Goal: Transaction & Acquisition: Book appointment/travel/reservation

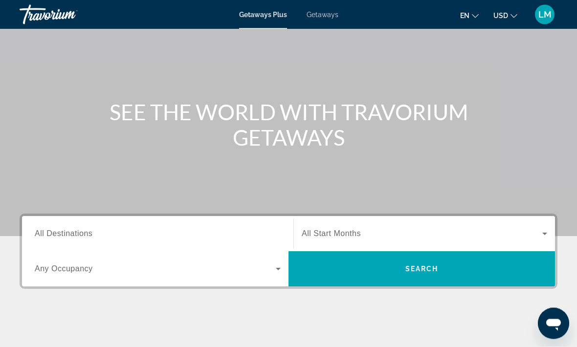
scroll to position [58, 0]
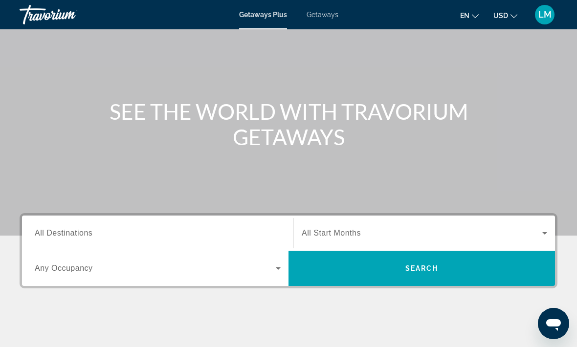
click at [478, 15] on icon "Change language" at bounding box center [475, 16] width 7 height 7
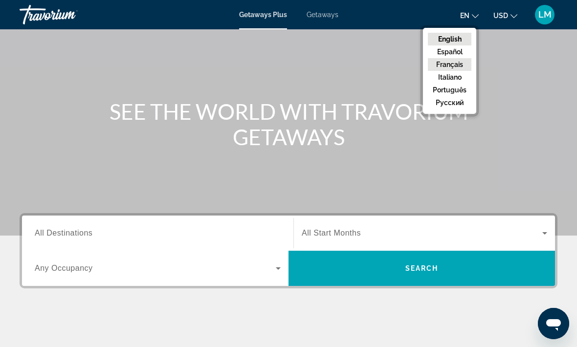
click at [454, 68] on button "Français" at bounding box center [449, 64] width 43 height 13
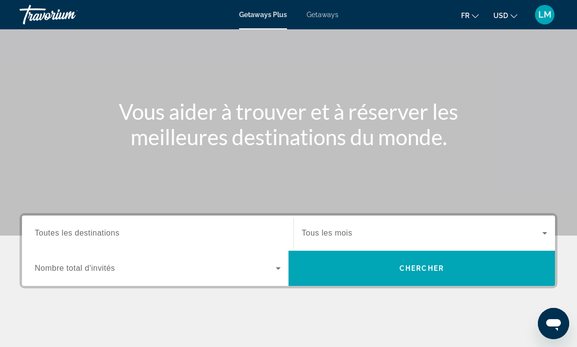
click at [62, 233] on span "Toutes les destinations" at bounding box center [77, 233] width 85 height 8
click at [62, 233] on input "Destination Toutes les destinations" at bounding box center [158, 234] width 246 height 12
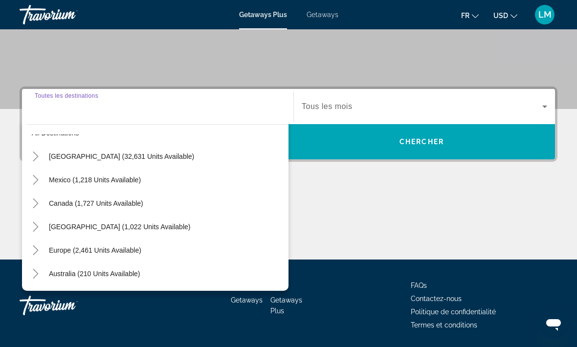
scroll to position [18, 0]
click at [345, 198] on div "Main content" at bounding box center [289, 222] width 538 height 73
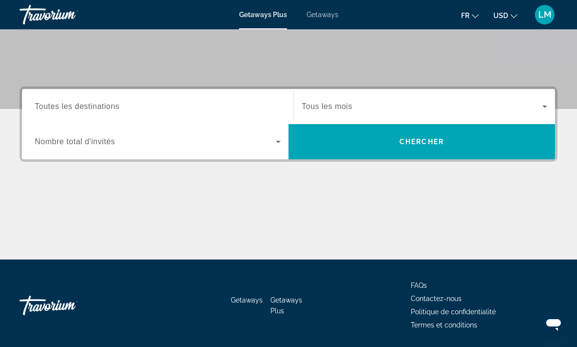
click at [447, 102] on span "Search widget" at bounding box center [422, 107] width 240 height 12
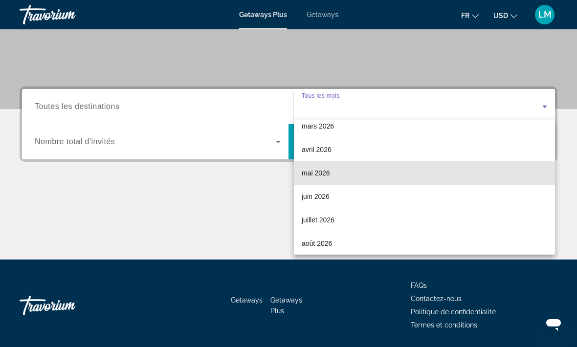
scroll to position [176, 0]
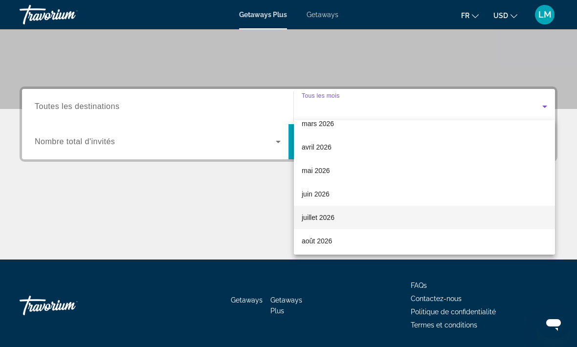
click at [497, 209] on mat-option "juillet 2026" at bounding box center [424, 217] width 261 height 23
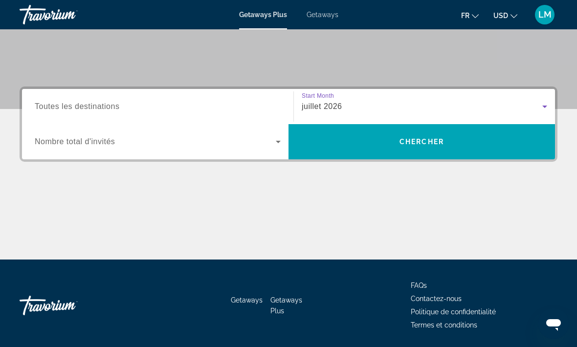
click at [108, 136] on span "Search widget" at bounding box center [155, 142] width 241 height 12
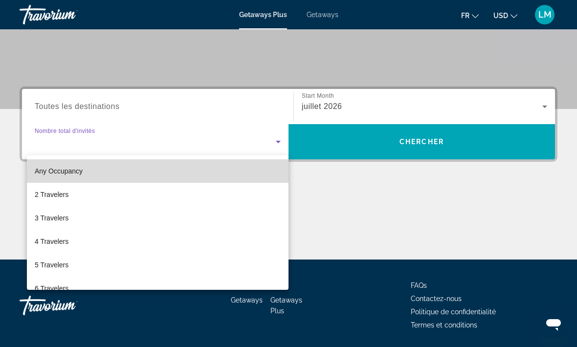
click at [42, 173] on span "Any Occupancy" at bounding box center [59, 171] width 48 height 8
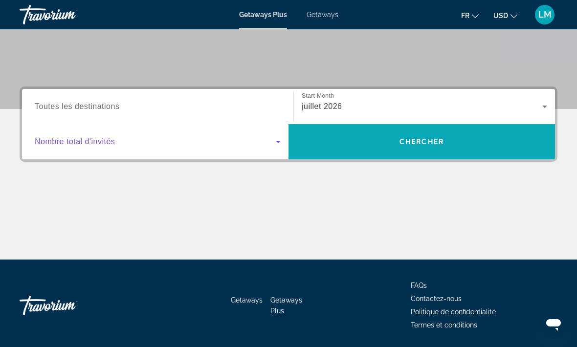
click at [497, 150] on span "Search widget" at bounding box center [421, 141] width 266 height 23
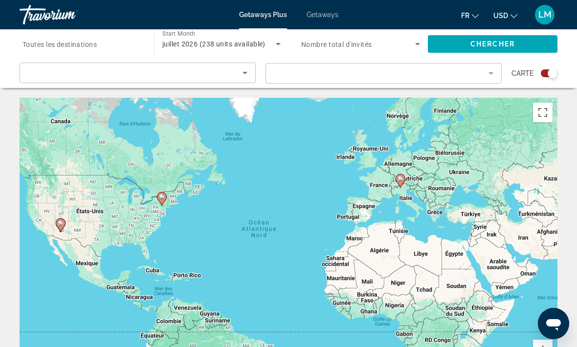
click at [405, 174] on gmp-advanced-marker "Main content" at bounding box center [400, 180] width 10 height 15
click at [403, 174] on gmp-advanced-marker "Main content" at bounding box center [400, 180] width 10 height 15
type input "**********"
click at [404, 181] on icon "Main content" at bounding box center [400, 180] width 9 height 13
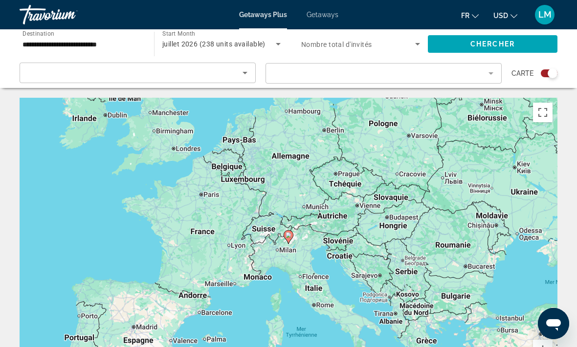
click at [293, 236] on icon "Main content" at bounding box center [288, 237] width 10 height 14
click at [47, 79] on div "Sort by" at bounding box center [135, 73] width 215 height 12
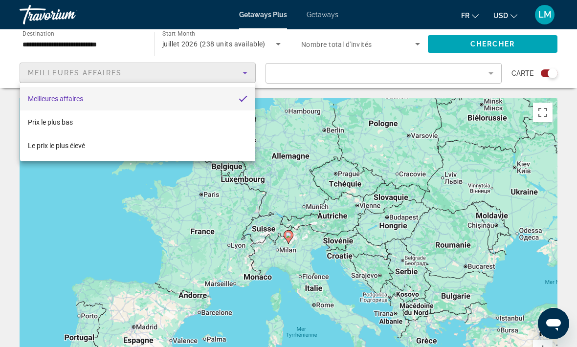
click at [40, 73] on div at bounding box center [288, 173] width 577 height 347
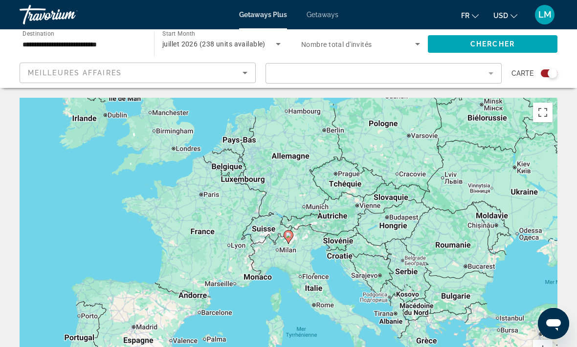
click at [40, 71] on span "Meilleures affaires" at bounding box center [75, 73] width 94 height 8
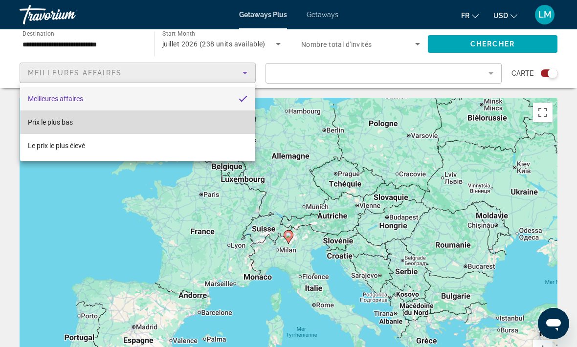
click at [46, 119] on span "Prix ​​le plus bas" at bounding box center [50, 122] width 45 height 8
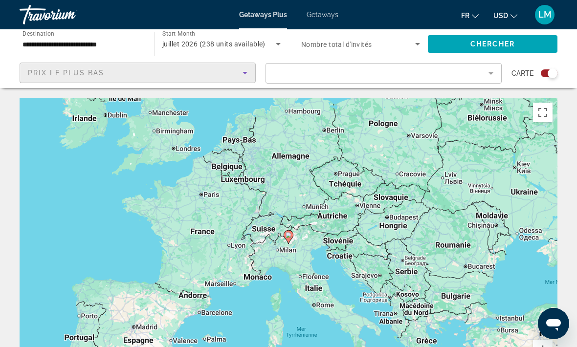
click at [311, 18] on span "Getaways" at bounding box center [322, 15] width 32 height 8
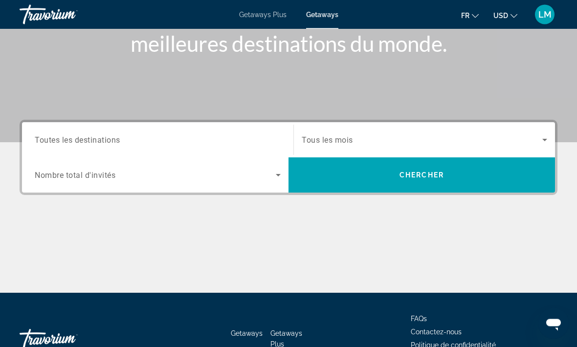
scroll to position [152, 0]
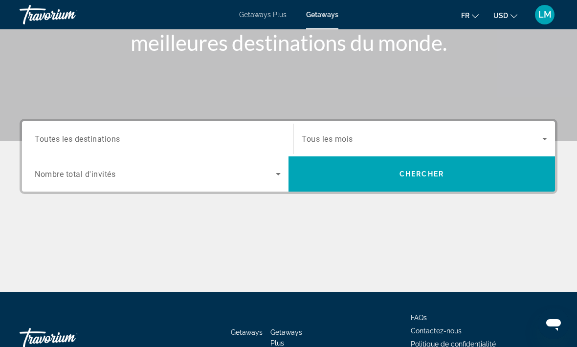
click at [518, 143] on span "Search widget" at bounding box center [422, 139] width 240 height 12
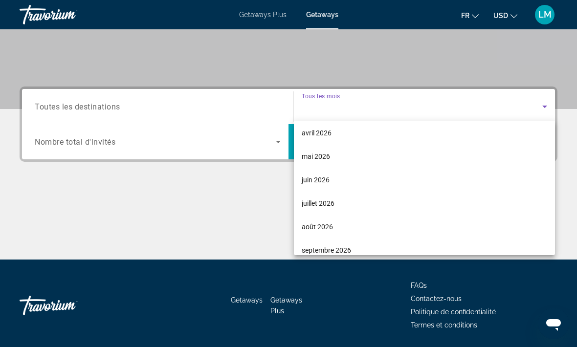
scroll to position [192, 0]
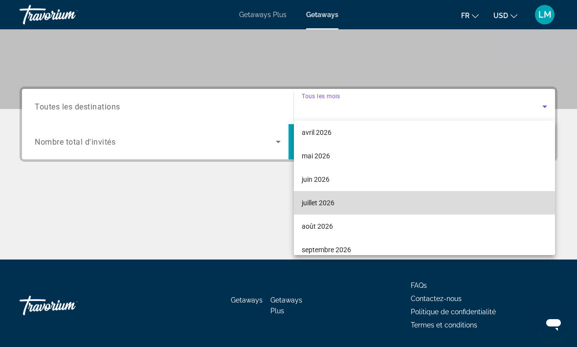
click at [510, 202] on mat-option "juillet 2026" at bounding box center [424, 202] width 261 height 23
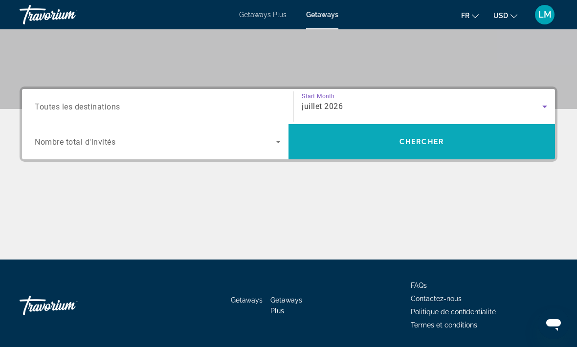
click at [512, 146] on span "Search widget" at bounding box center [421, 141] width 266 height 23
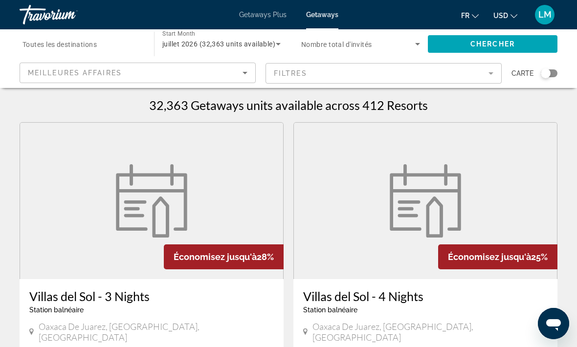
click at [54, 73] on span "Meilleures affaires" at bounding box center [75, 73] width 94 height 8
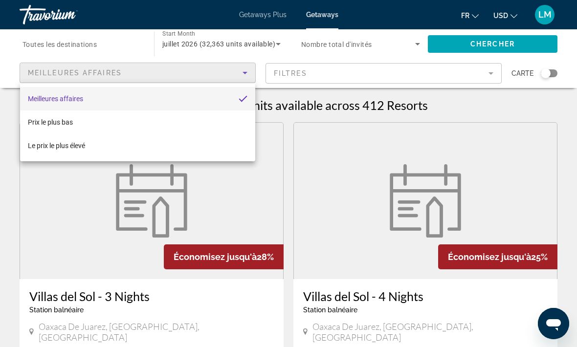
click at [37, 45] on div at bounding box center [288, 173] width 577 height 347
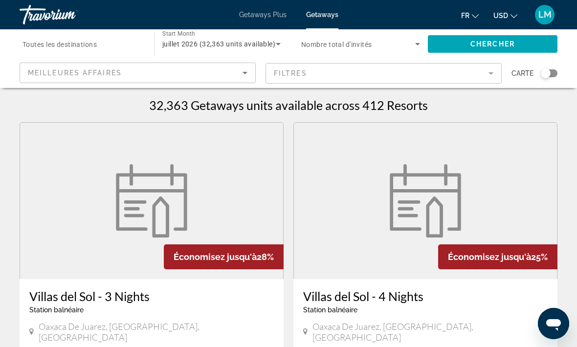
click at [43, 44] on span "Toutes les destinations" at bounding box center [59, 45] width 74 height 8
click at [43, 44] on input "Destination Toutes les destinations" at bounding box center [81, 45] width 119 height 12
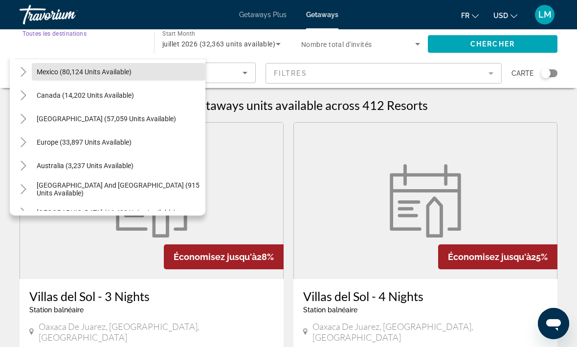
scroll to position [52, 0]
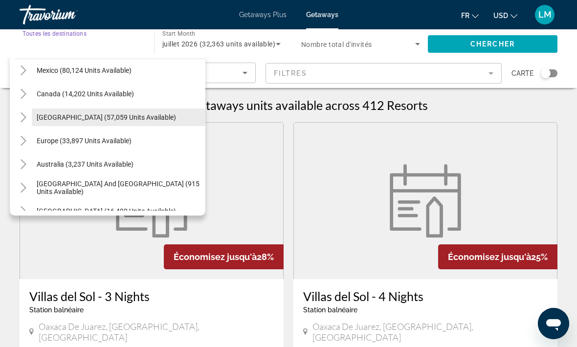
click at [46, 118] on span "[GEOGRAPHIC_DATA] (57,059 units available)" at bounding box center [106, 117] width 139 height 8
type input "**********"
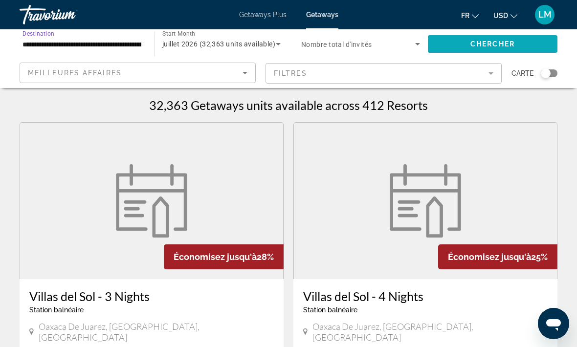
click at [541, 47] on span "Search widget" at bounding box center [493, 43] width 130 height 23
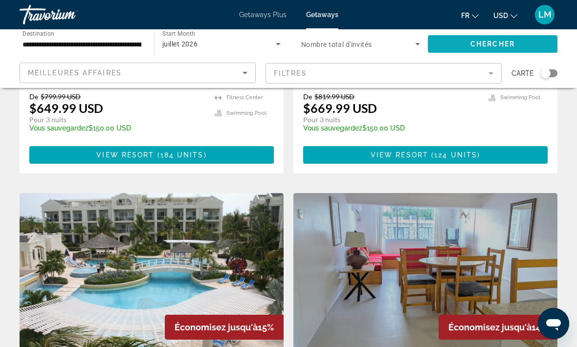
scroll to position [213, 0]
